Goal: Task Accomplishment & Management: Manage account settings

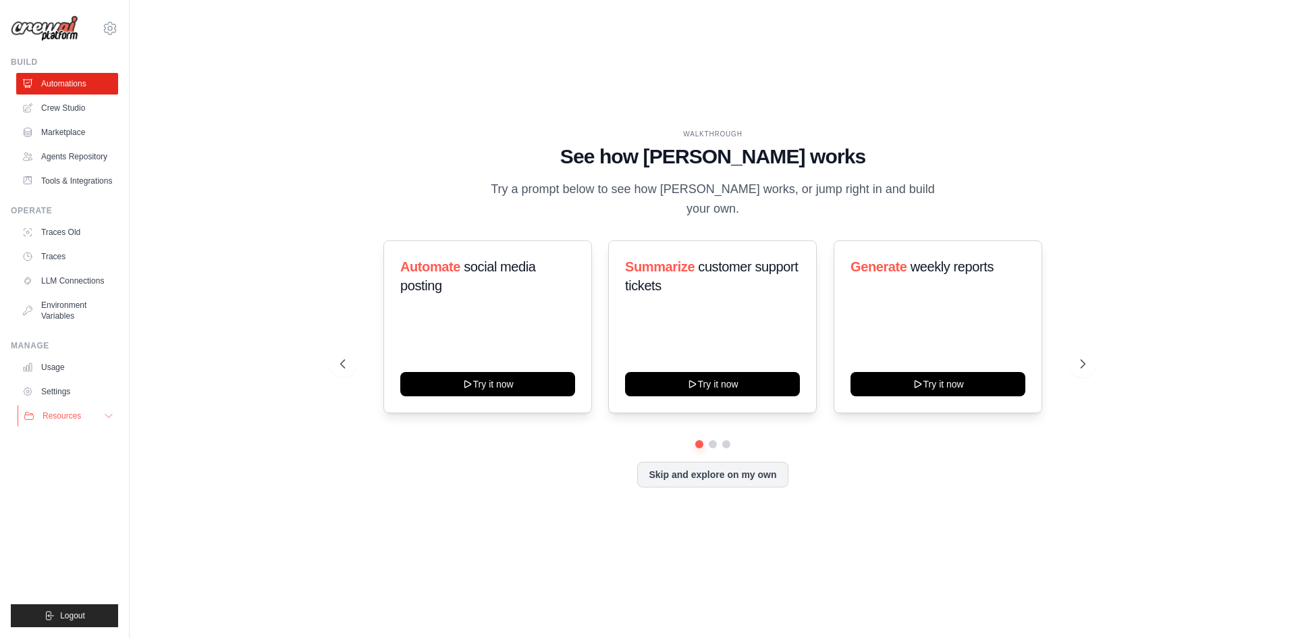
click at [101, 411] on button "Resources" at bounding box center [69, 416] width 102 height 22
click at [74, 412] on span "Resources" at bounding box center [62, 415] width 38 height 11
click at [75, 390] on link "Settings" at bounding box center [69, 392] width 102 height 22
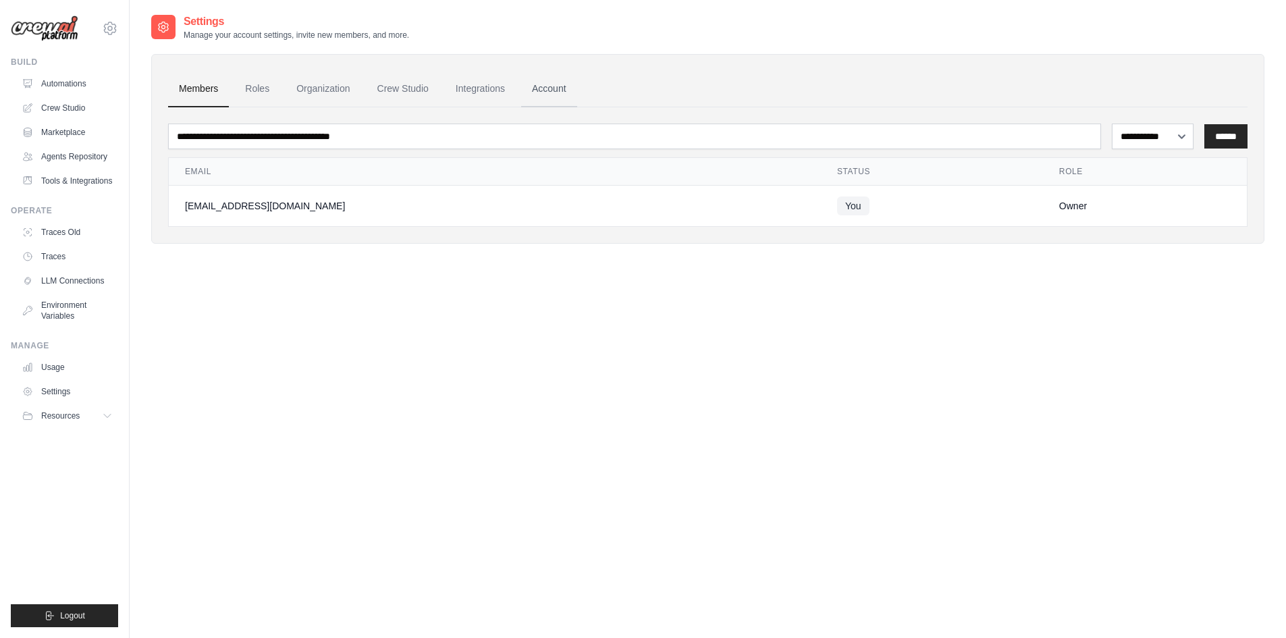
click at [541, 81] on link "Account" at bounding box center [549, 89] width 56 height 36
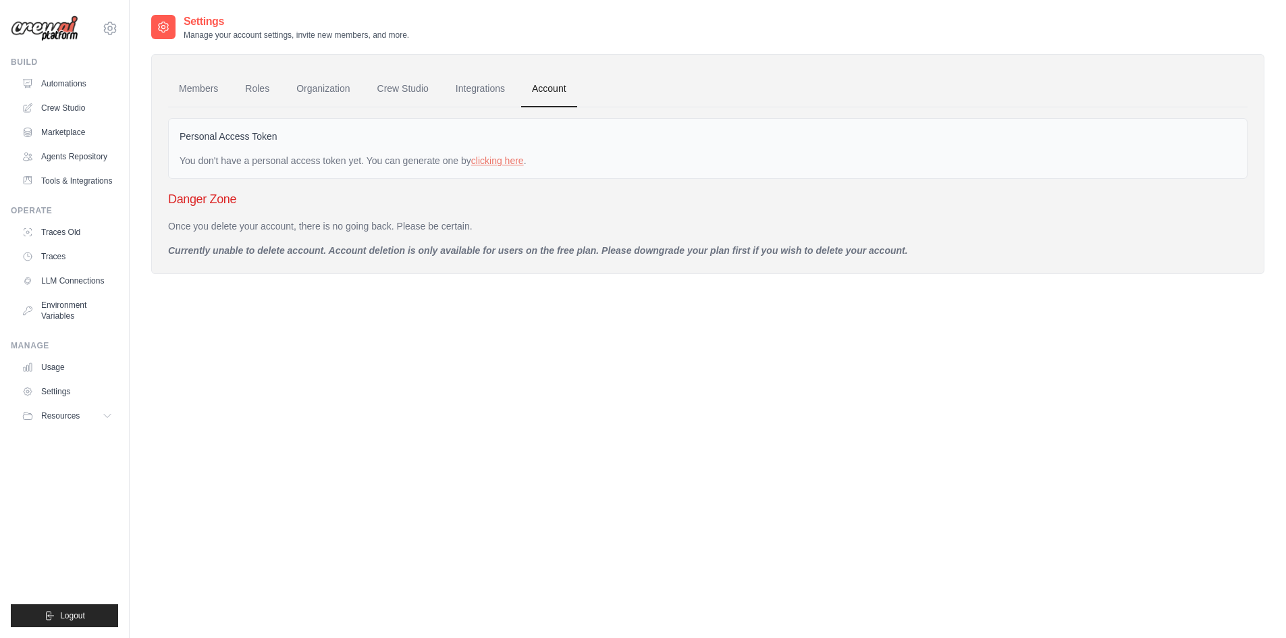
click at [537, 92] on link "Account" at bounding box center [549, 89] width 56 height 36
click at [65, 618] on span "Logout" at bounding box center [72, 615] width 25 height 11
